Goal: Information Seeking & Learning: Understand process/instructions

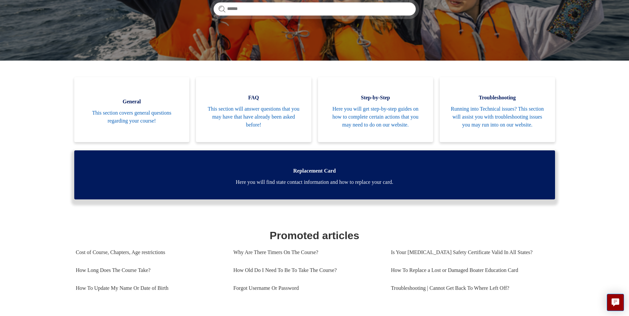
click at [387, 178] on span "Here you will find state contact information and how to replace your card." at bounding box center [314, 182] width 461 height 8
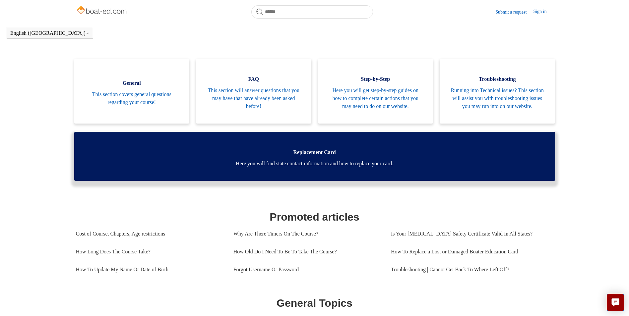
scroll to position [133, 0]
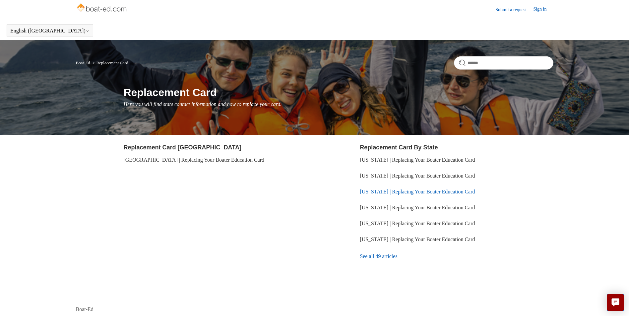
scroll to position [3, 0]
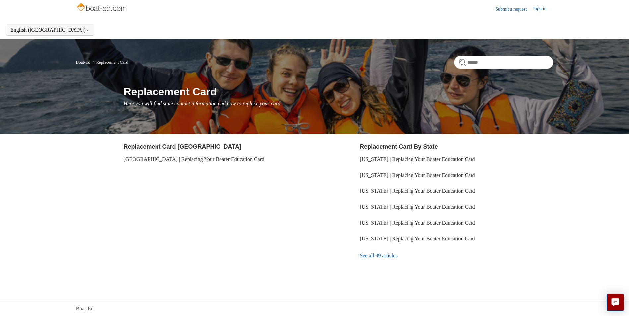
click at [382, 256] on link "See all 49 articles" at bounding box center [456, 256] width 193 height 18
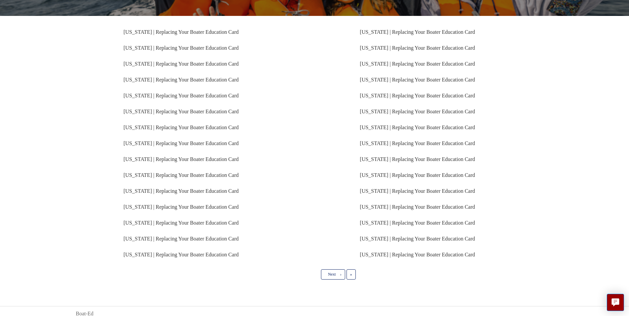
scroll to position [115, 0]
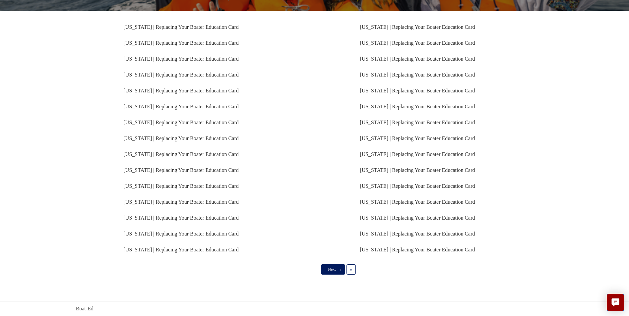
click at [340, 265] on link "Next ›" at bounding box center [333, 270] width 24 height 10
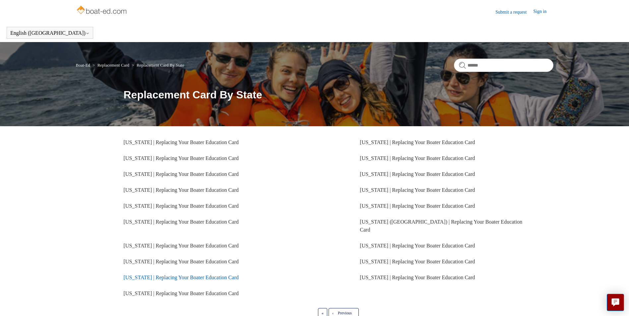
click at [132, 275] on link "[US_STATE] | Replacing Your Boater Education Card" at bounding box center [181, 278] width 115 height 6
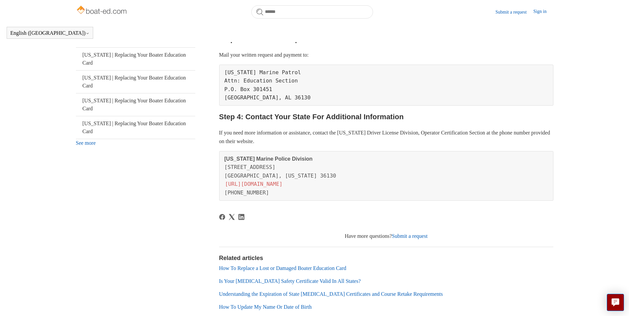
scroll to position [282, 0]
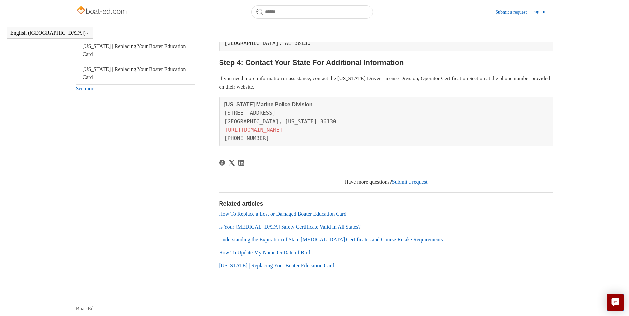
click at [314, 228] on link "Is Your [MEDICAL_DATA] Safety Certificate Valid In All States?" at bounding box center [290, 227] width 142 height 6
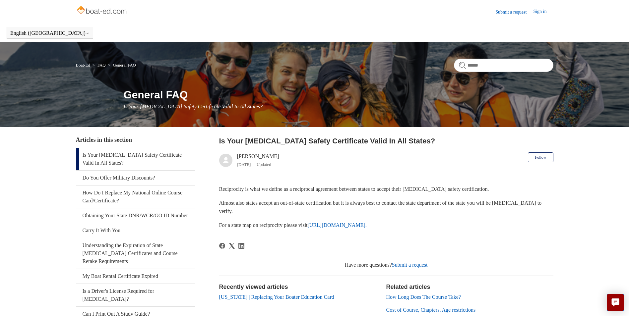
drag, startPoint x: 192, startPoint y: 233, endPoint x: 198, endPoint y: 247, distance: 15.5
click at [198, 247] on div "Articles in this section Is Your Boating Safety Certificate Valid In All States…" at bounding box center [315, 258] width 478 height 245
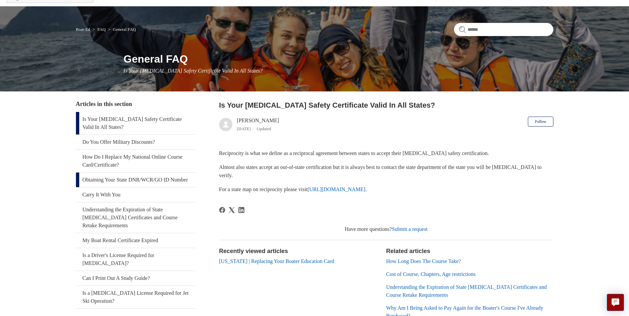
scroll to position [33, 0]
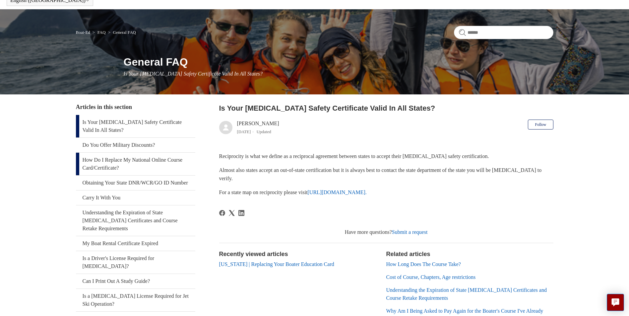
click at [103, 160] on link "How Do I Replace My National Online Course Card/Certificate?" at bounding box center [135, 164] width 119 height 23
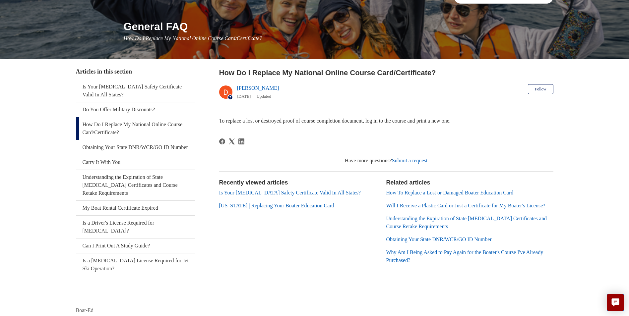
scroll to position [71, 0]
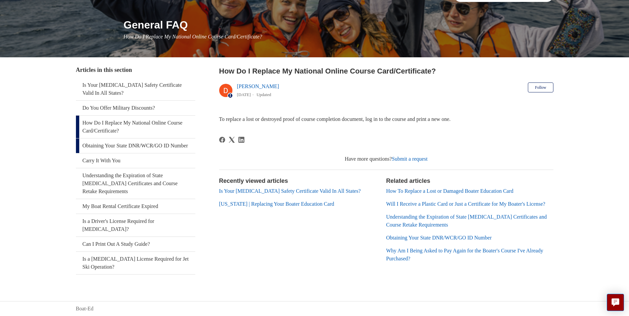
click at [177, 145] on link "Obtaining Your State DNR/WCR/GO ID Number" at bounding box center [135, 146] width 119 height 15
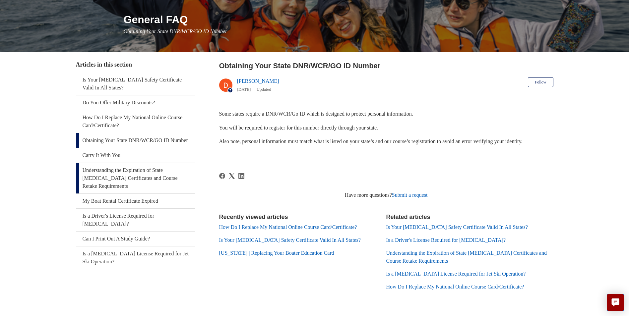
scroll to position [97, 0]
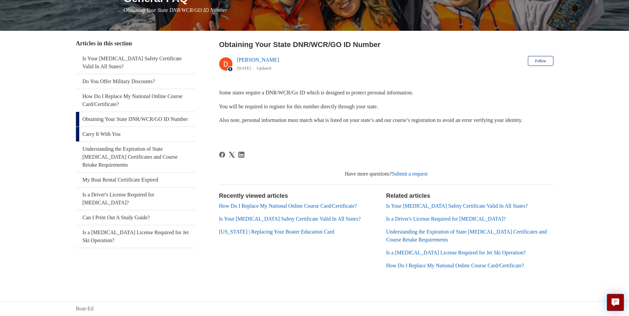
click at [103, 142] on link "Carry It With You" at bounding box center [135, 134] width 119 height 15
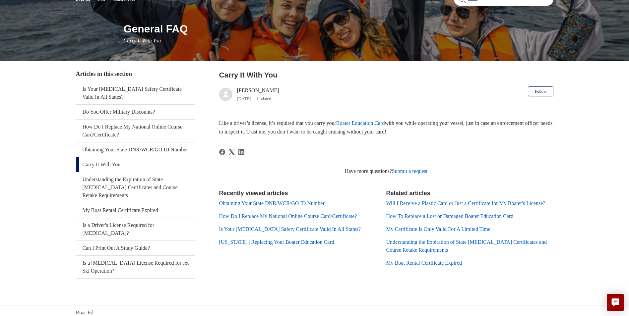
scroll to position [71, 0]
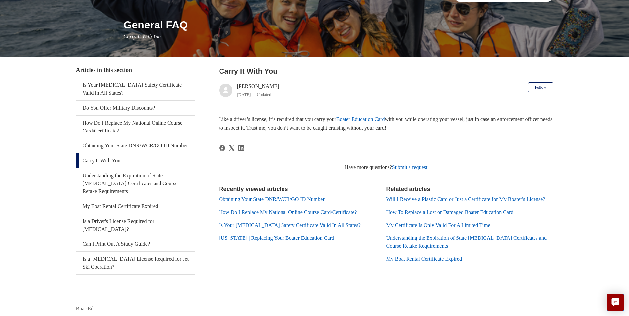
click at [385, 116] on link "Boater Education Card" at bounding box center [360, 119] width 49 height 6
click at [131, 121] on link "How Do I Replace My National Online Course Card/Certificate?" at bounding box center [135, 127] width 119 height 23
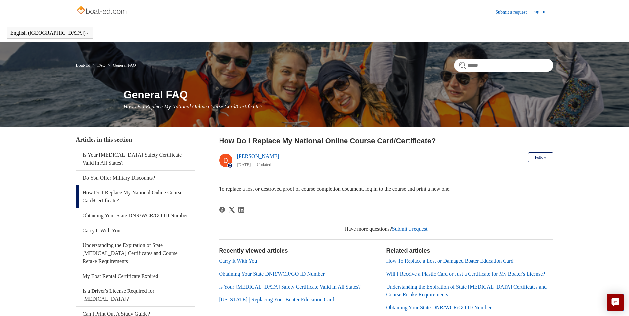
scroll to position [33, 0]
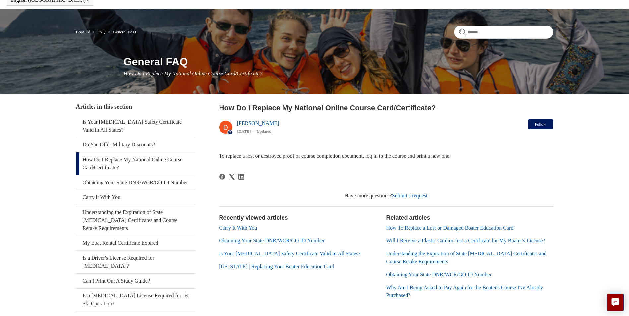
click at [535, 125] on button "Follow" at bounding box center [540, 124] width 25 height 10
